Goal: Check status

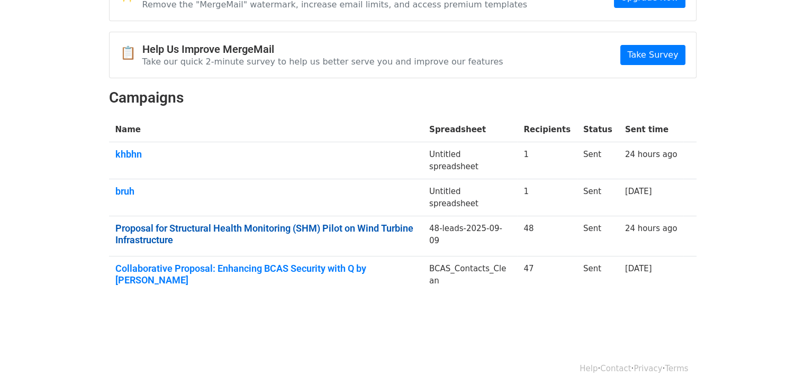
click at [202, 227] on link "Proposal for Structural Health Monitoring (SHM) Pilot on Wind Turbine Infrastru…" at bounding box center [265, 234] width 301 height 23
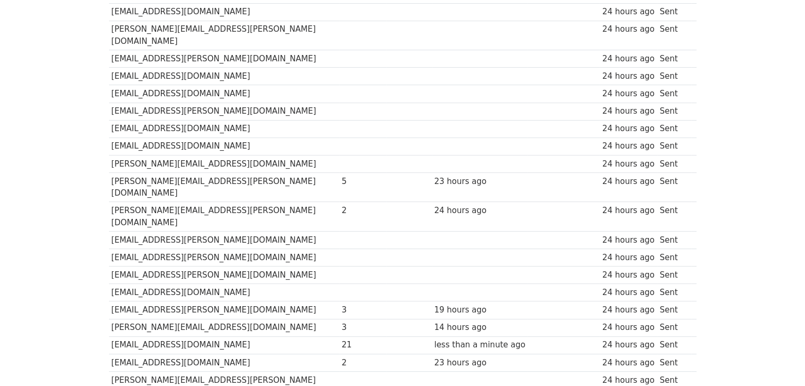
scroll to position [356, 0]
drag, startPoint x: 481, startPoint y: 281, endPoint x: 385, endPoint y: 277, distance: 95.3
click at [385, 336] on tr "[EMAIL_ADDRESS][DOMAIN_NAME] 21 less than a minute ago 24 hours ago Sent" at bounding box center [403, 344] width 588 height 17
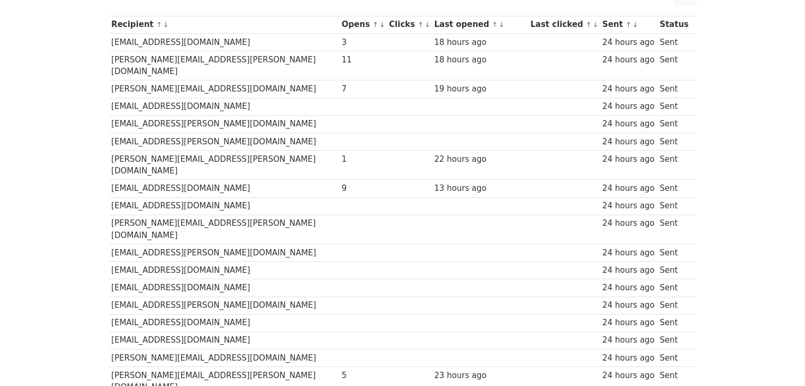
scroll to position [119, 0]
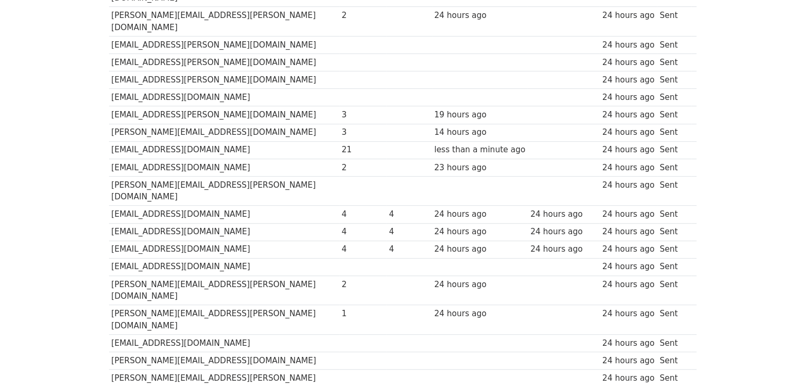
click at [386, 276] on td at bounding box center [408, 291] width 45 height 30
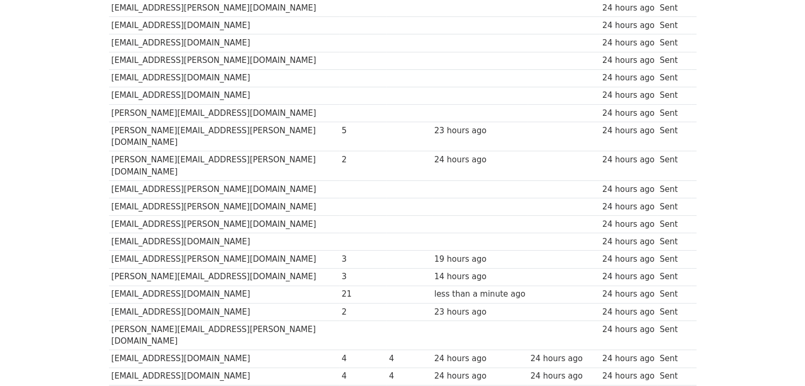
scroll to position [407, 0]
drag, startPoint x: 308, startPoint y: 232, endPoint x: 293, endPoint y: 232, distance: 14.8
click at [293, 285] on tr "[EMAIL_ADDRESS][DOMAIN_NAME] 21 less than a minute ago 24 hours ago Sent" at bounding box center [403, 293] width 588 height 17
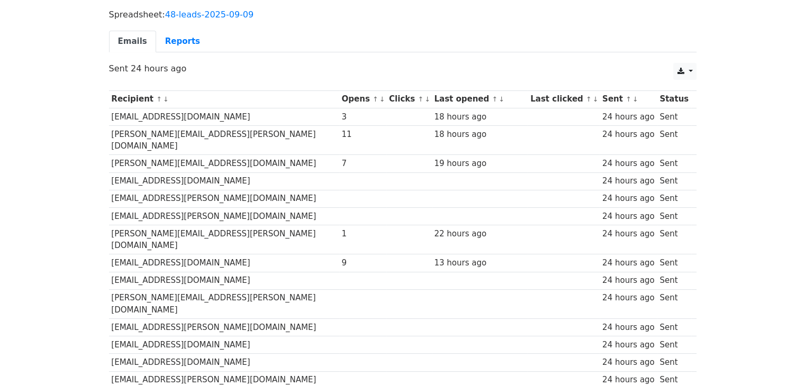
scroll to position [86, 0]
drag, startPoint x: 348, startPoint y: 100, endPoint x: 379, endPoint y: 95, distance: 31.2
click at [386, 95] on th "Clicks ↑ ↓" at bounding box center [408, 99] width 45 height 17
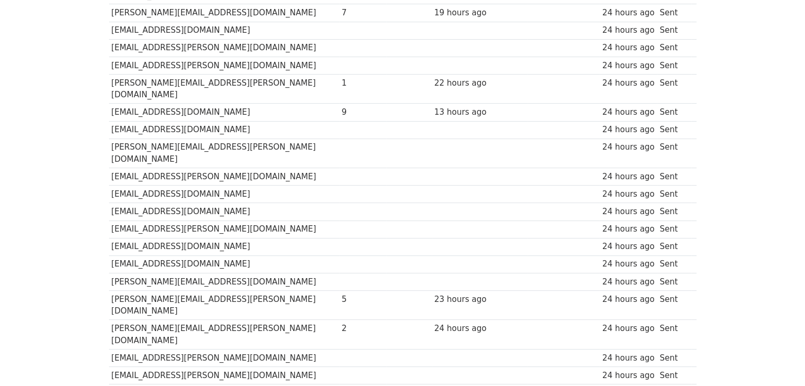
scroll to position [0, 0]
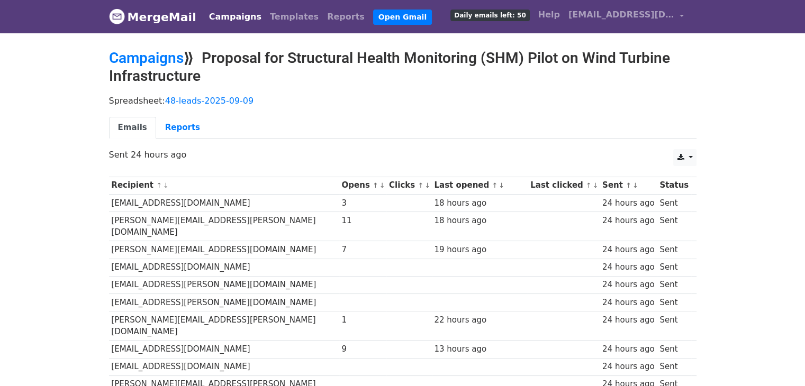
click at [542, 186] on th "Last clicked ↑ ↓" at bounding box center [564, 185] width 72 height 17
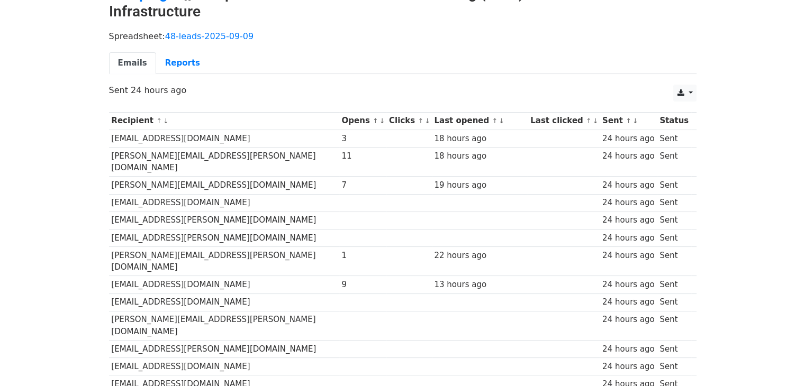
scroll to position [55, 0]
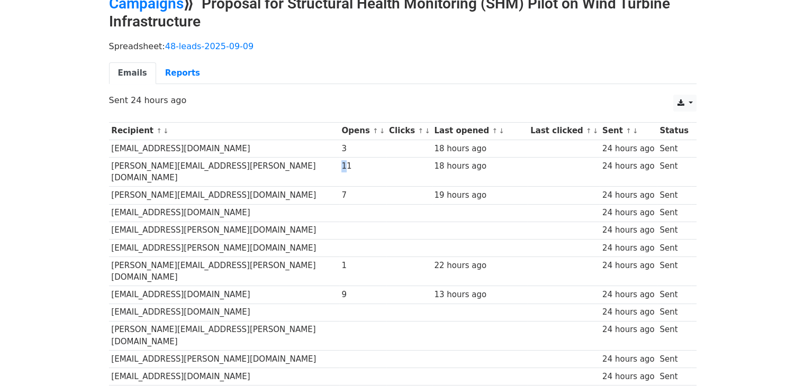
drag, startPoint x: 303, startPoint y: 164, endPoint x: 296, endPoint y: 160, distance: 8.1
click at [339, 160] on td "11" at bounding box center [363, 172] width 48 height 30
click at [341, 164] on div "11" at bounding box center [362, 166] width 42 height 12
drag, startPoint x: 331, startPoint y: 164, endPoint x: 297, endPoint y: 164, distance: 34.4
click at [339, 164] on td "11" at bounding box center [363, 172] width 48 height 30
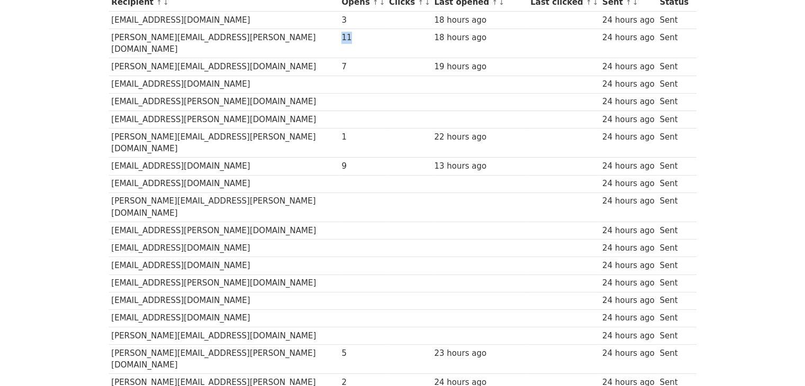
scroll to position [0, 0]
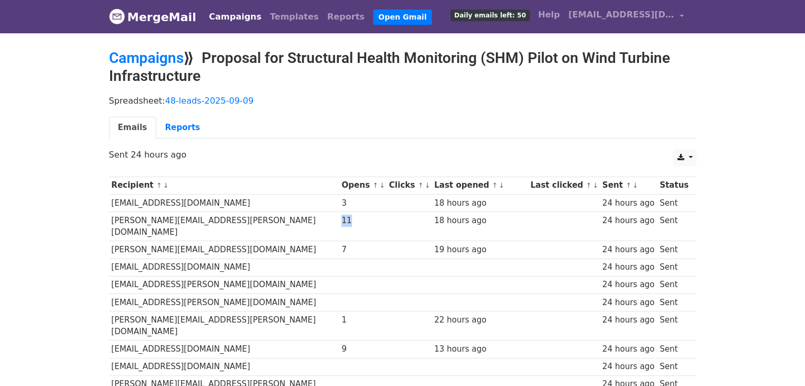
click at [341, 215] on div "11" at bounding box center [362, 221] width 42 height 12
click at [434, 244] on div "19 hours ago" at bounding box center [479, 250] width 91 height 12
